Goal: Transaction & Acquisition: Download file/media

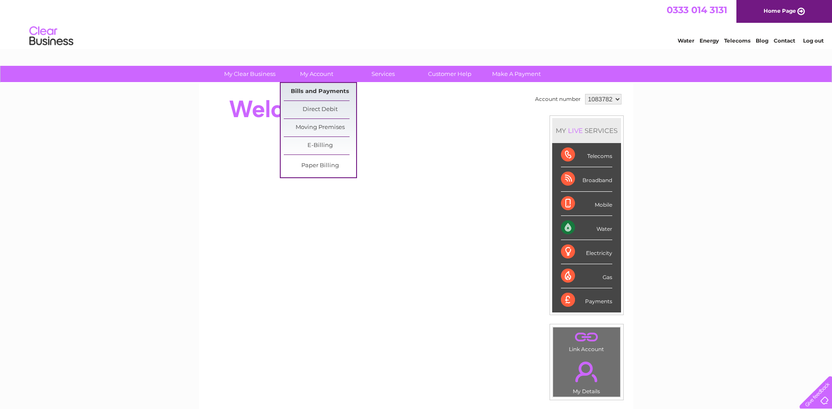
click at [310, 93] on link "Bills and Payments" at bounding box center [320, 92] width 72 height 18
click at [335, 92] on link "Bills and Payments" at bounding box center [320, 92] width 72 height 18
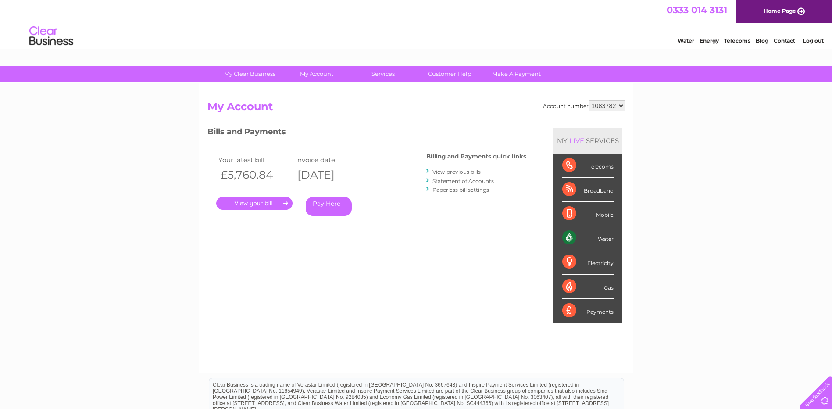
click at [445, 169] on link "View previous bills" at bounding box center [456, 171] width 48 height 7
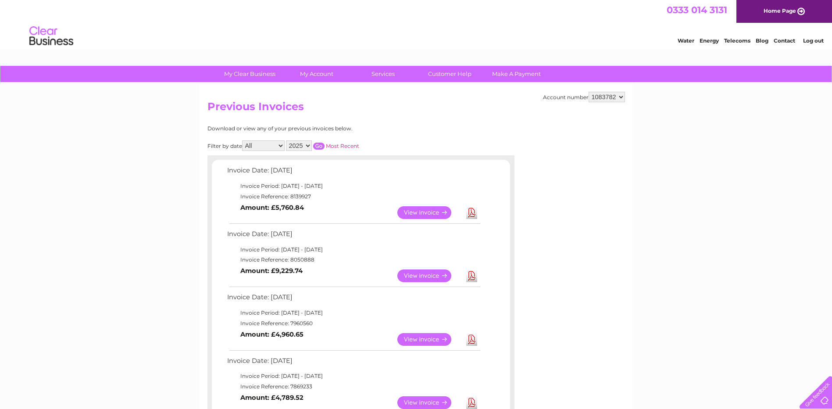
click at [470, 274] on link "Download" at bounding box center [471, 275] width 11 height 13
click at [813, 38] on link "Log out" at bounding box center [813, 40] width 21 height 7
